Goal: Information Seeking & Learning: Learn about a topic

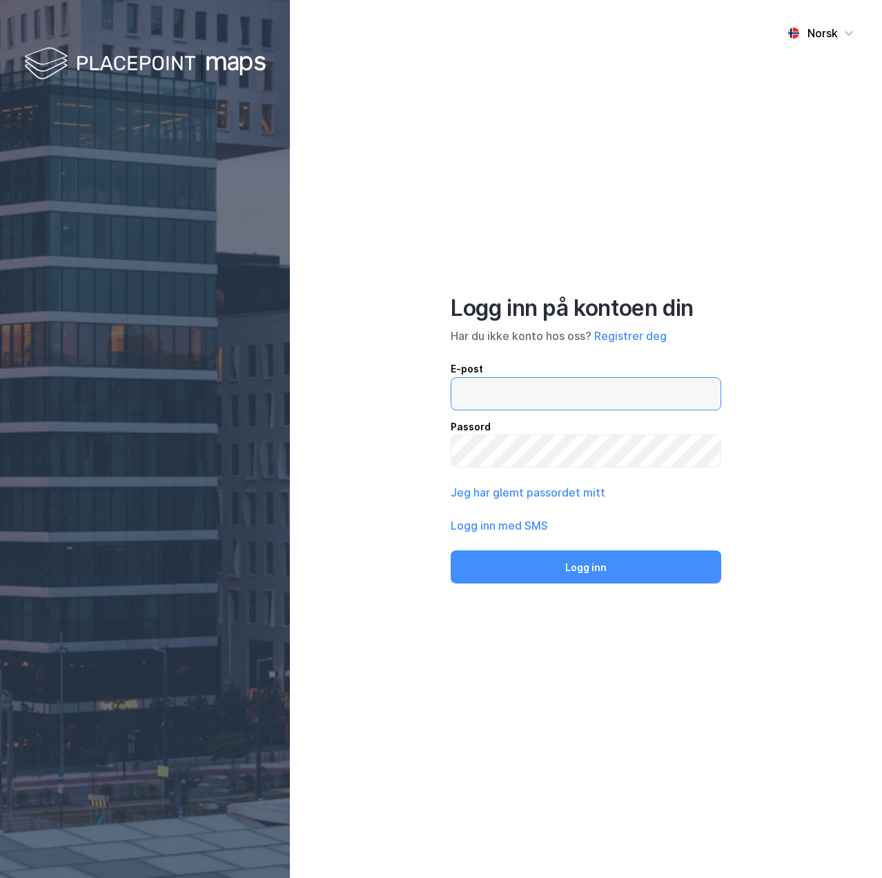
click at [491, 404] on input "email" at bounding box center [585, 394] width 269 height 32
type input "[PERSON_NAME][EMAIL_ADDRESS][DOMAIN_NAME]"
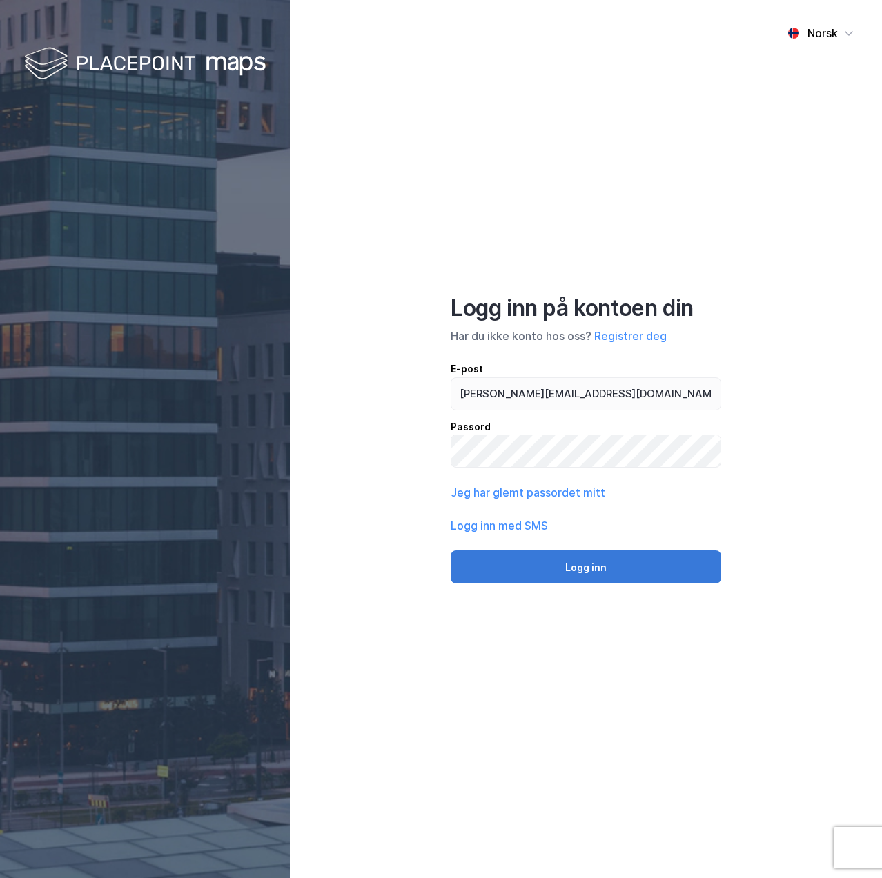
click at [580, 573] on button "Logg inn" at bounding box center [586, 567] width 270 height 33
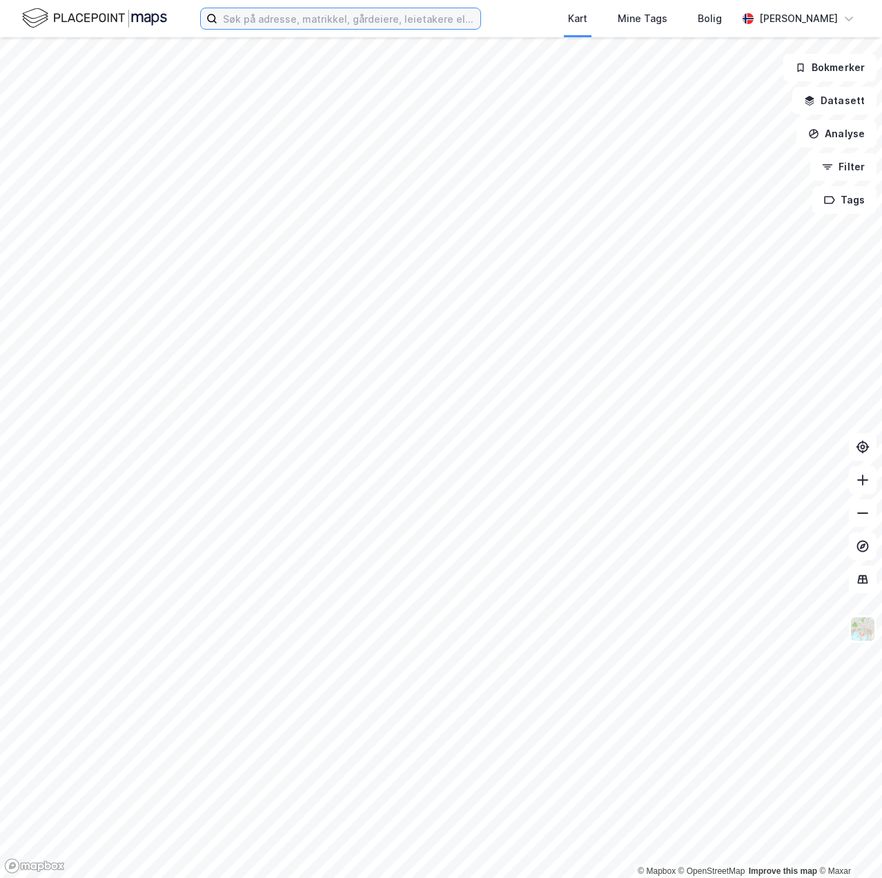
click at [362, 24] on input at bounding box center [348, 18] width 263 height 21
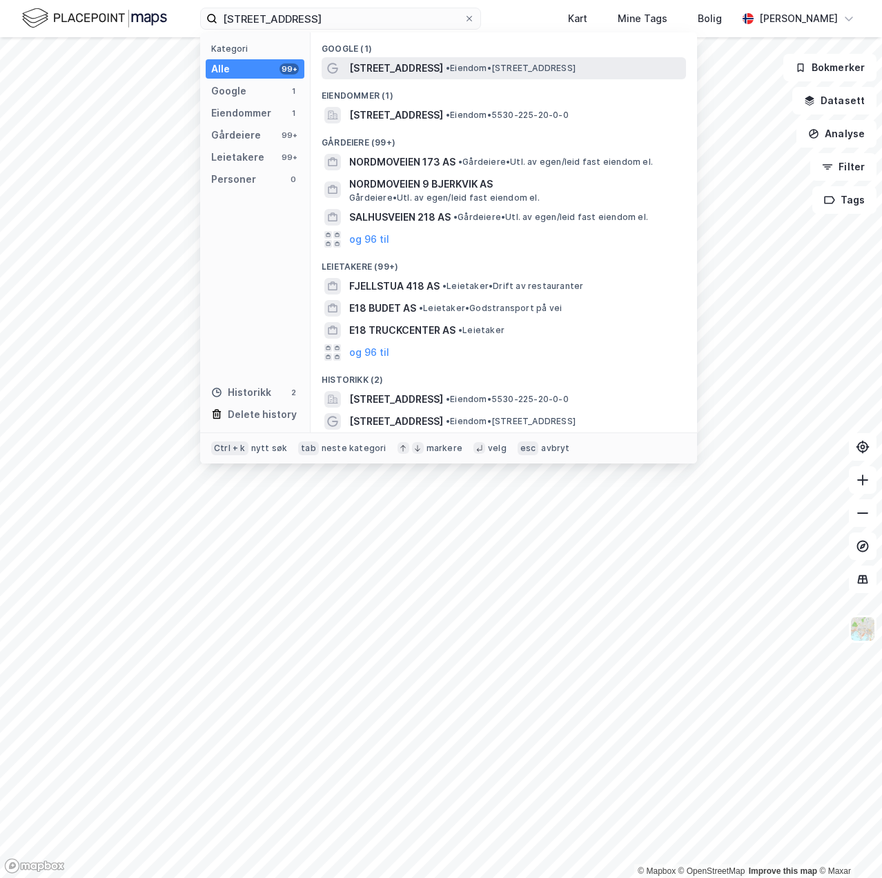
click at [406, 75] on span "[STREET_ADDRESS]" at bounding box center [396, 68] width 94 height 17
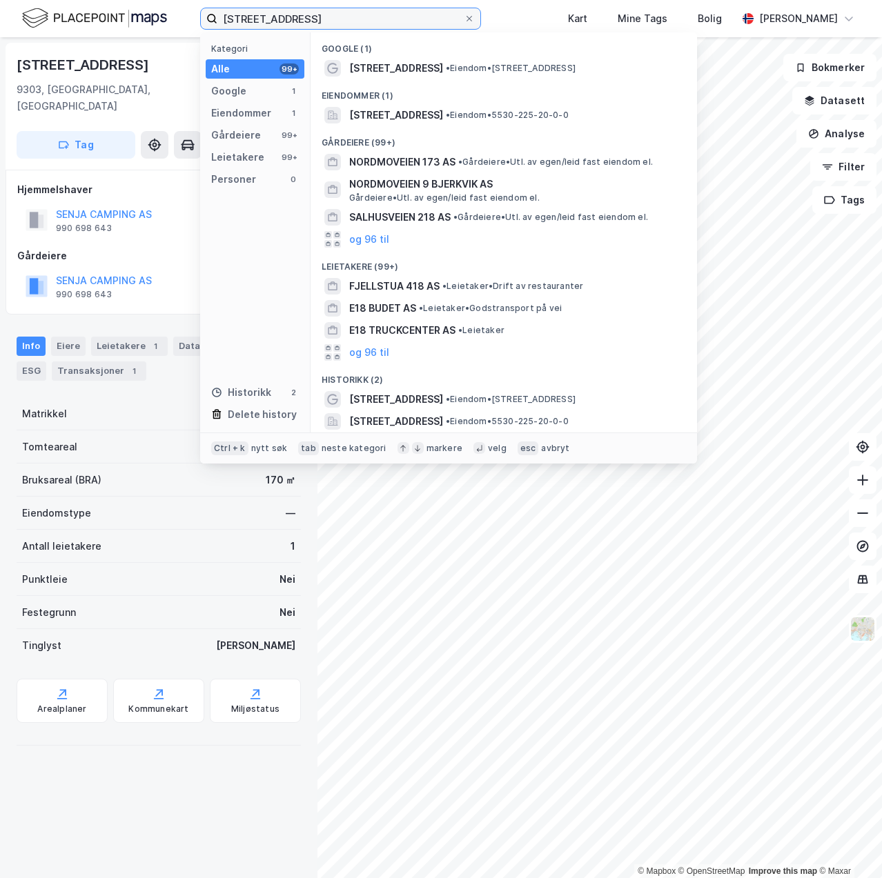
drag, startPoint x: 366, startPoint y: 19, endPoint x: 141, endPoint y: 16, distance: 224.3
click at [141, 16] on div "[STREET_ADDRESS] Kategori Alle 99+ Google 1 Eiendommer 1 Gårdeiere 99+ Leietake…" at bounding box center [441, 18] width 882 height 37
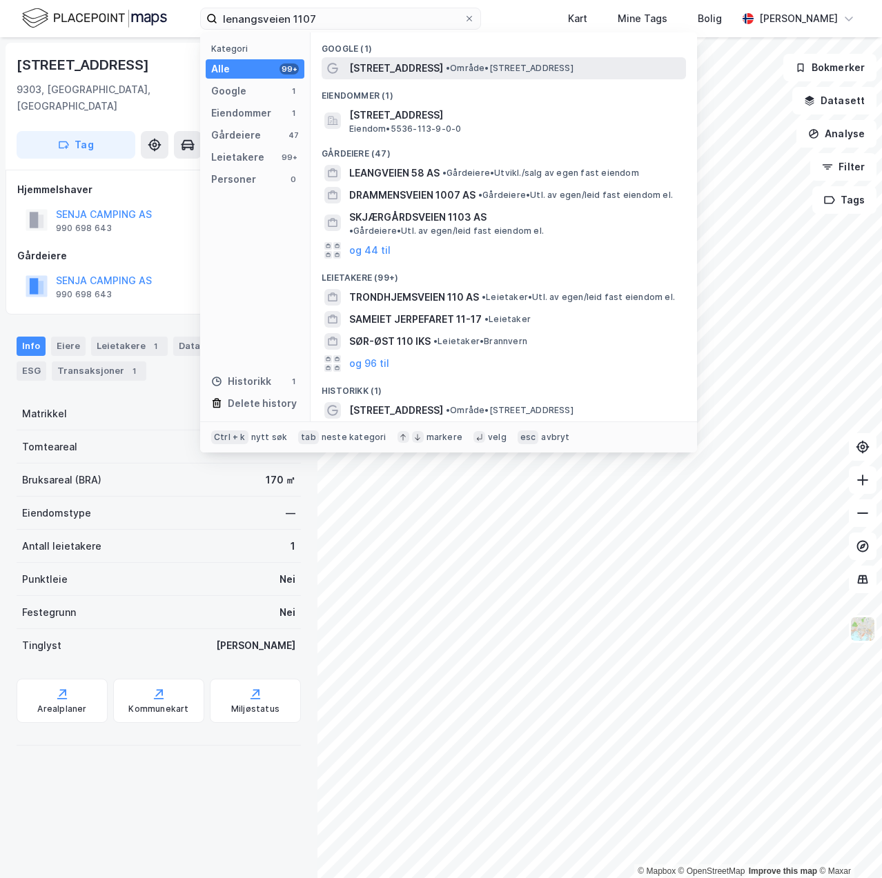
click at [422, 59] on div "[STREET_ADDRESS] • Område • [STREET_ADDRESS]" at bounding box center [504, 68] width 364 height 22
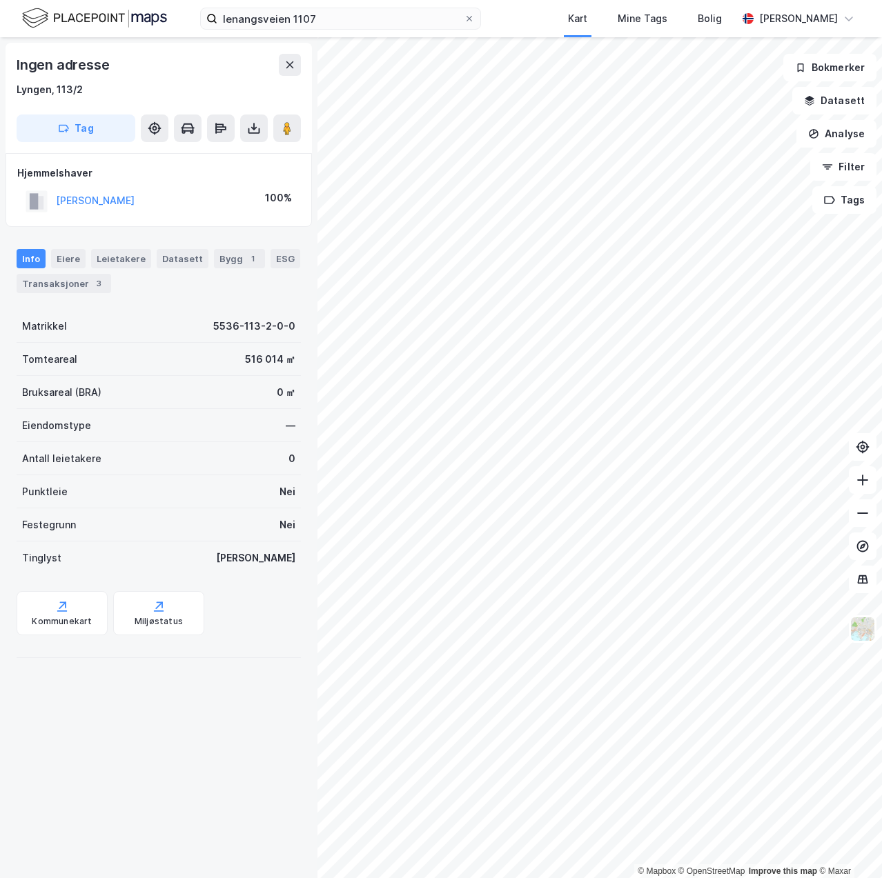
click at [120, 192] on div "[PERSON_NAME]" at bounding box center [80, 201] width 109 height 23
click at [0, 0] on button "[PERSON_NAME]" at bounding box center [0, 0] width 0 height 0
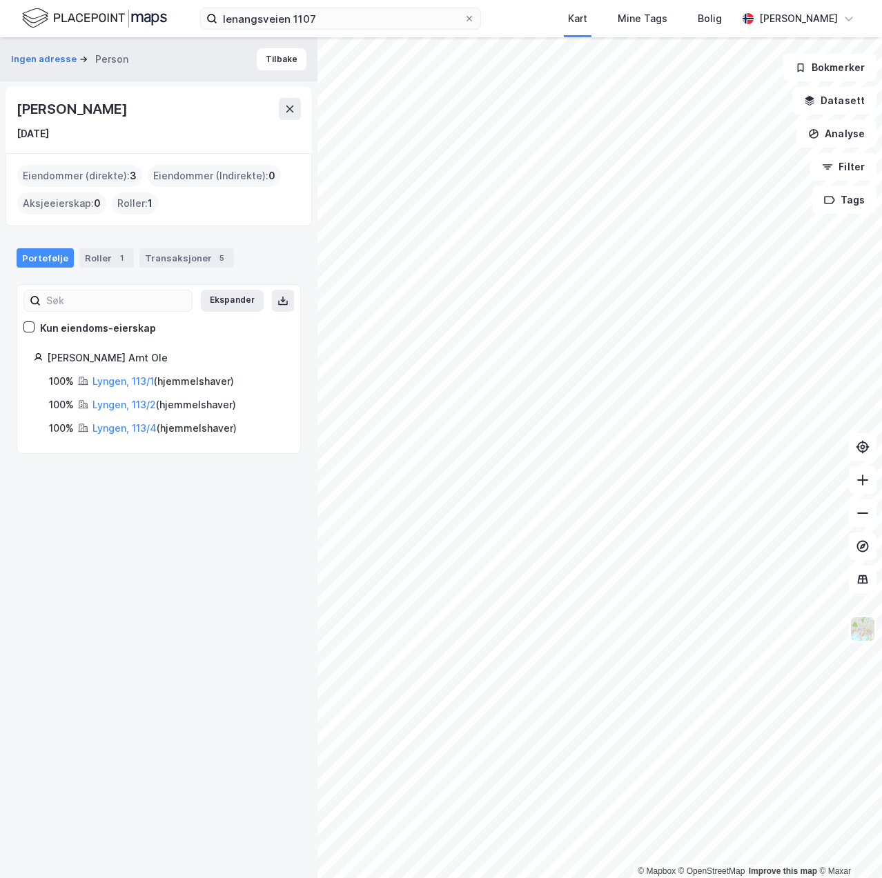
drag, startPoint x: 79, startPoint y: 133, endPoint x: 17, endPoint y: 137, distance: 61.5
click at [17, 137] on div "[DATE]" at bounding box center [159, 134] width 284 height 17
click at [127, 381] on link "Lyngen, 113/1" at bounding box center [122, 381] width 61 height 12
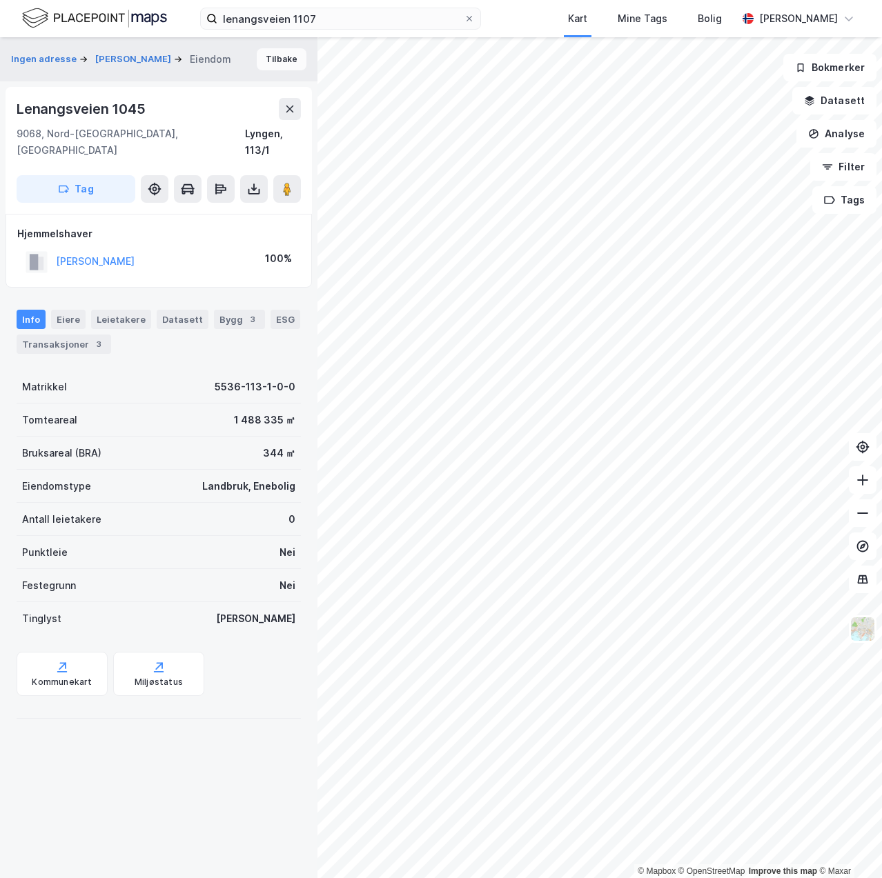
click at [270, 64] on button "Tilbake" at bounding box center [282, 59] width 50 height 22
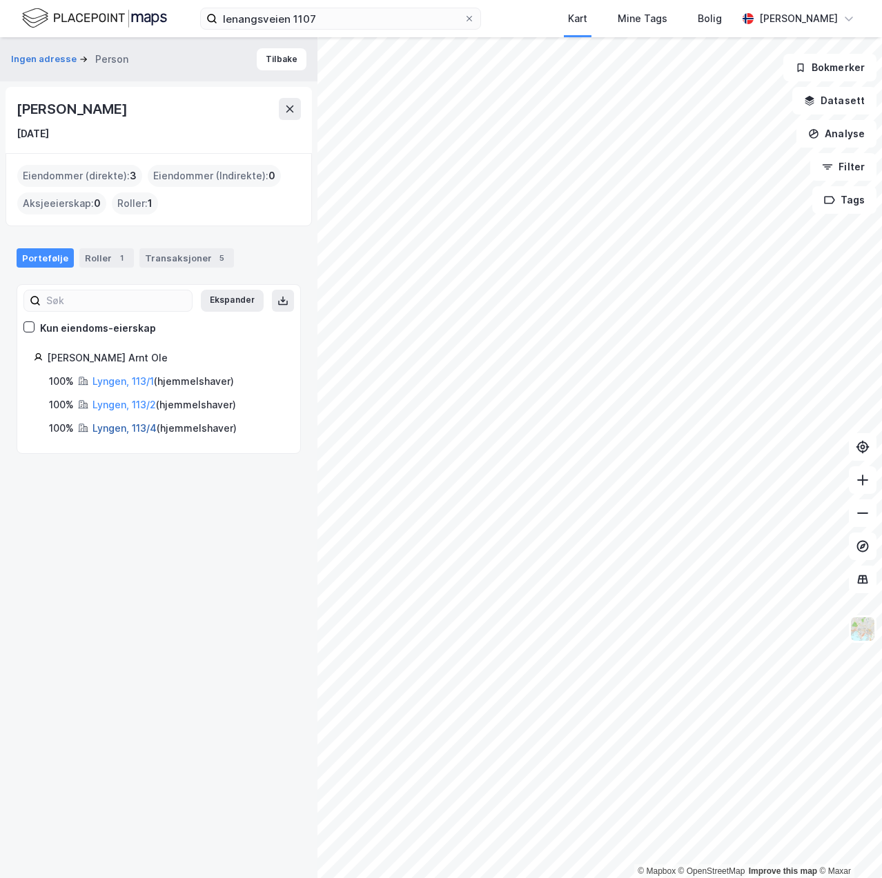
click at [112, 424] on link "Lyngen, 113/4" at bounding box center [124, 428] width 64 height 12
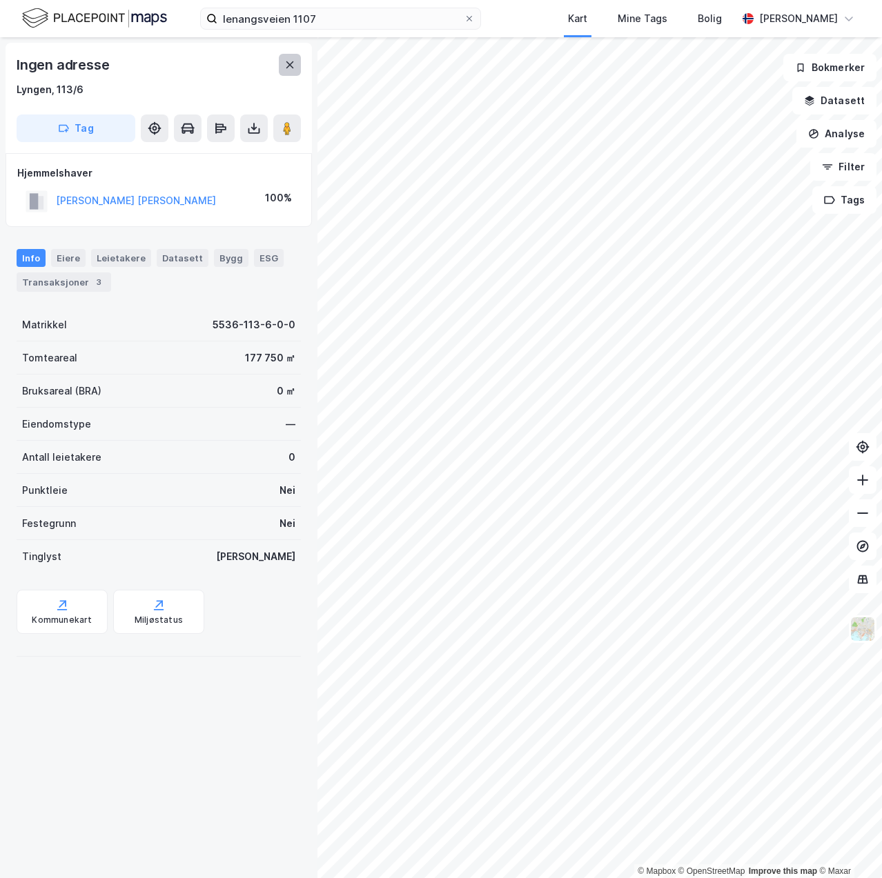
click at [291, 66] on icon at bounding box center [290, 64] width 8 height 7
click at [0, 0] on button "[PERSON_NAME]" at bounding box center [0, 0] width 0 height 0
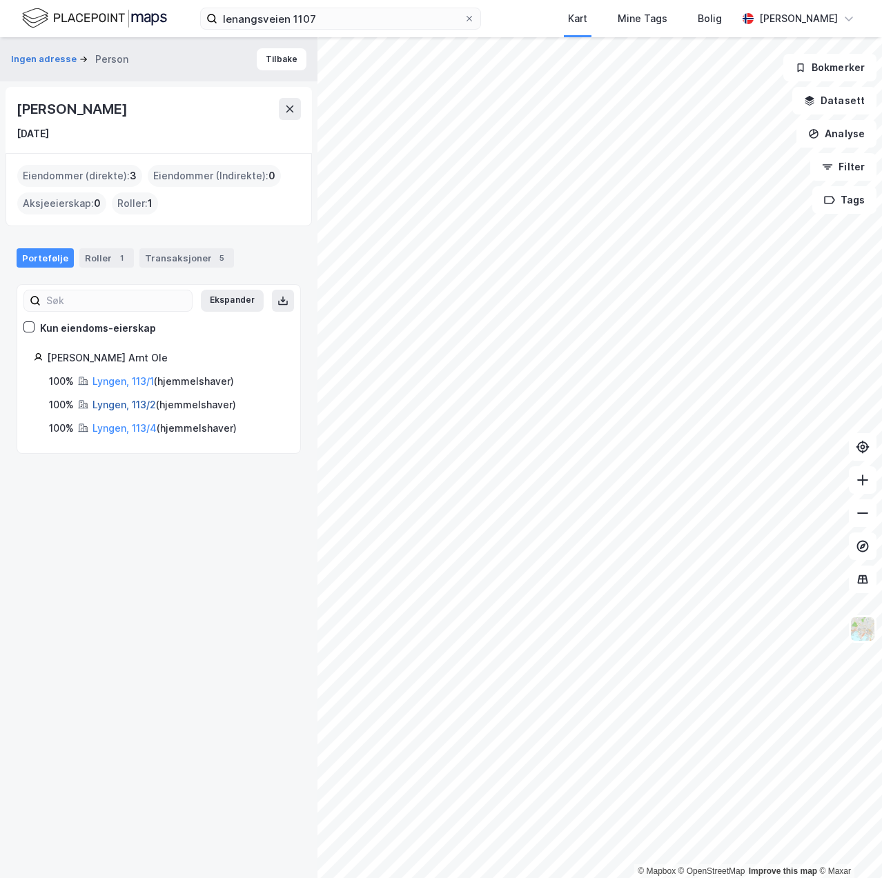
click at [117, 407] on link "Lyngen, 113/2" at bounding box center [123, 405] width 63 height 12
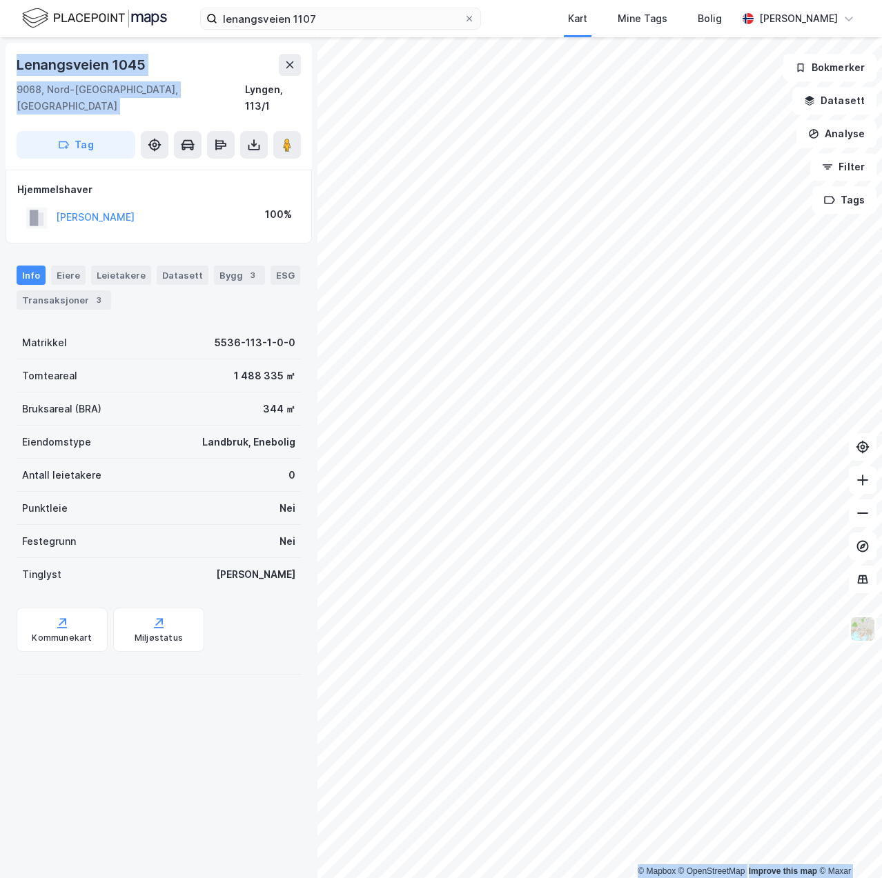
click at [327, 94] on div "© Mapbox © OpenStreetMap Improve this map © Maxar [STREET_ADDRESS] Tag Hjemmels…" at bounding box center [441, 457] width 882 height 841
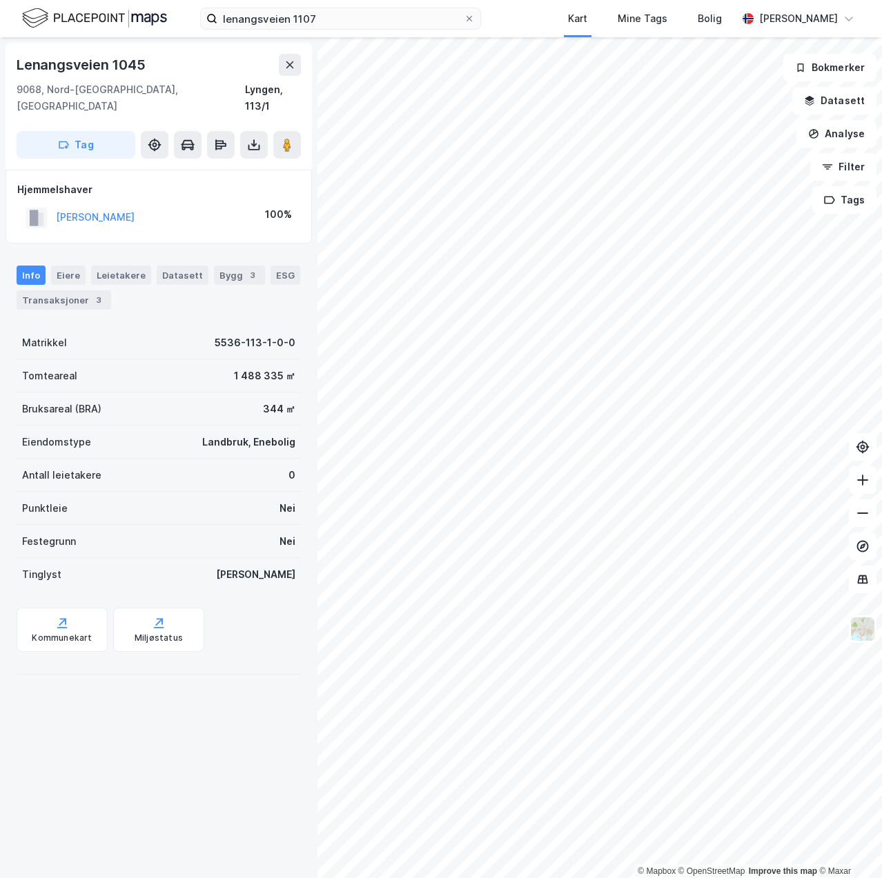
click at [253, 738] on div "Lenangsveien 1045 9068, [GEOGRAPHIC_DATA], [GEOGRAPHIC_DATA] Lyngen, 113/1 Tag …" at bounding box center [158, 457] width 317 height 841
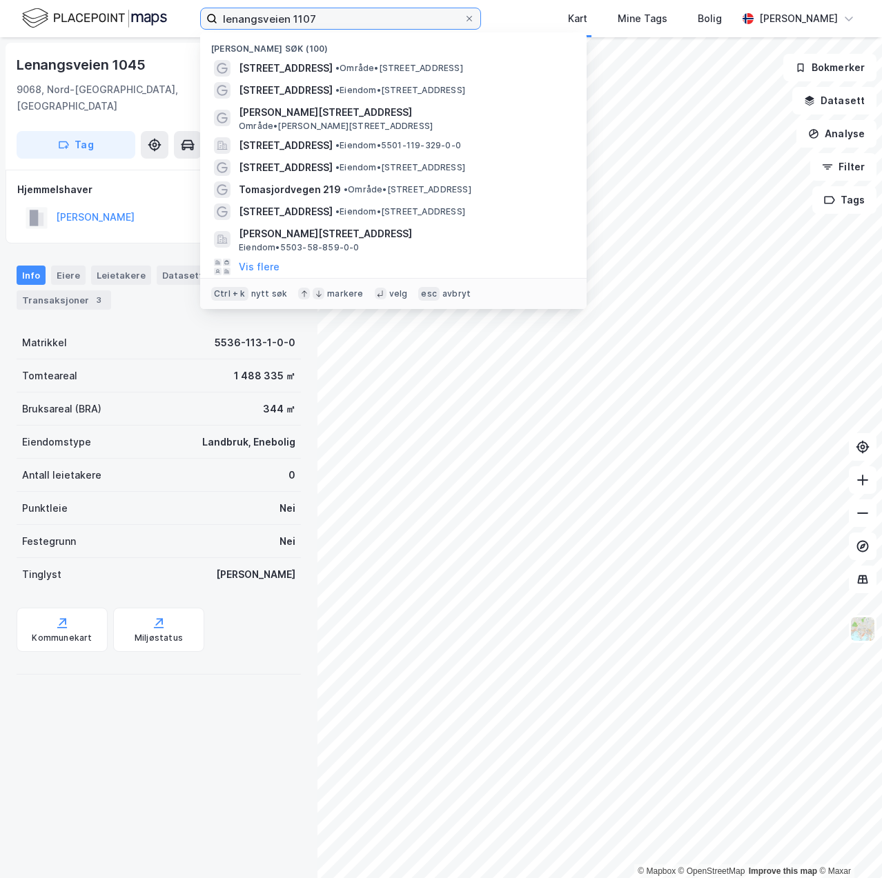
drag, startPoint x: 268, startPoint y: 19, endPoint x: 146, endPoint y: 30, distance: 122.6
click at [146, 30] on div "lenangsveien 1107 Nylige søk (100) Lenangsveien 1107 • Område • [STREET_ADDRESS…" at bounding box center [441, 18] width 882 height 37
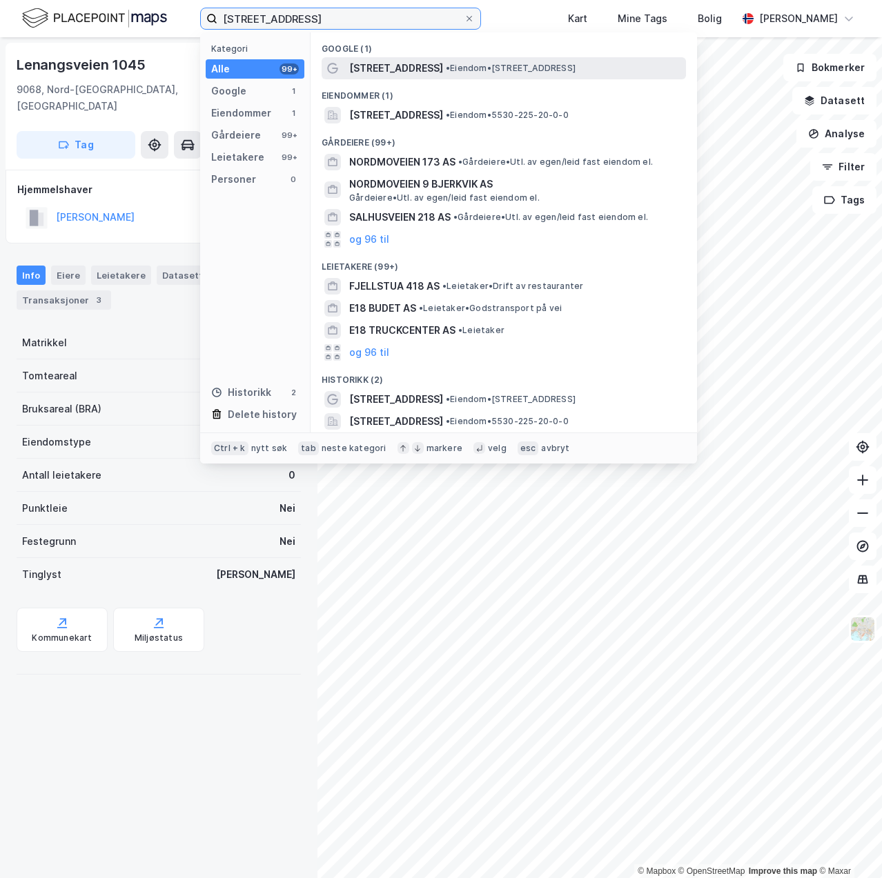
type input "[STREET_ADDRESS]"
click at [379, 66] on span "[STREET_ADDRESS]" at bounding box center [396, 68] width 94 height 17
